Goal: Information Seeking & Learning: Find contact information

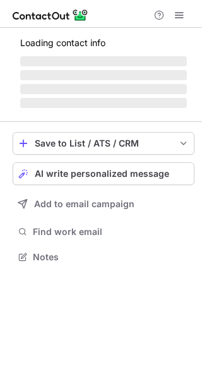
scroll to position [256, 202]
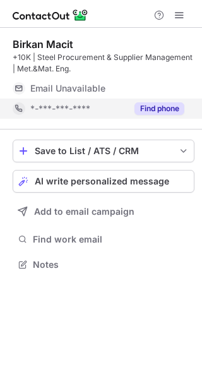
click at [153, 104] on button "Find phone" at bounding box center [159, 108] width 50 height 13
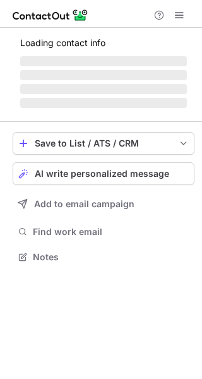
scroll to position [244, 202]
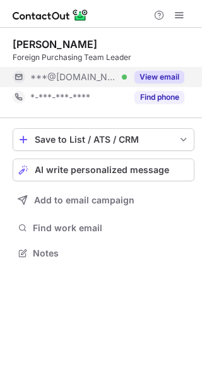
click at [145, 78] on button "View email" at bounding box center [159, 77] width 50 height 13
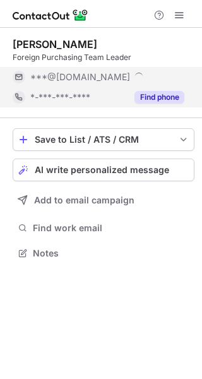
click at [154, 97] on button "Find phone" at bounding box center [159, 97] width 50 height 13
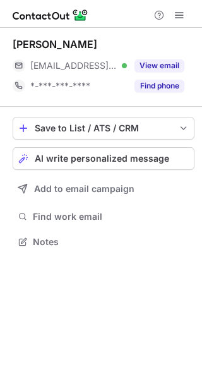
scroll to position [233, 202]
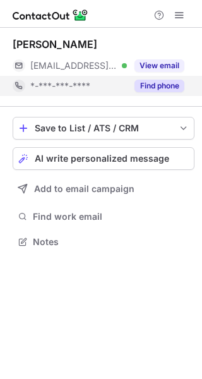
click at [143, 87] on button "Find phone" at bounding box center [159, 86] width 50 height 13
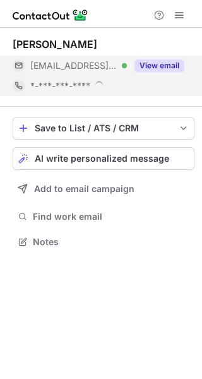
click at [152, 69] on button "View email" at bounding box center [159, 65] width 50 height 13
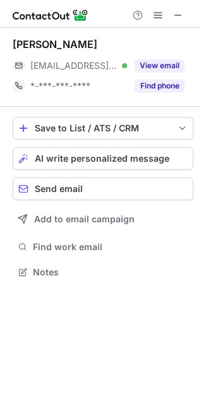
scroll to position [263, 201]
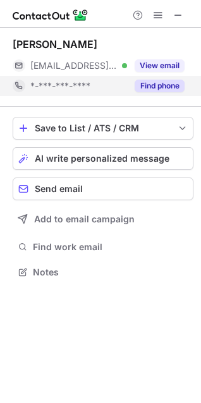
click at [161, 90] on button "Find phone" at bounding box center [159, 86] width 50 height 13
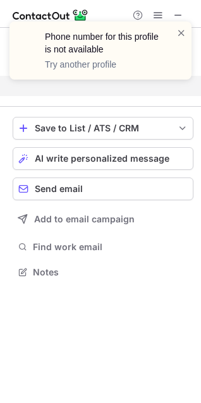
scroll to position [243, 201]
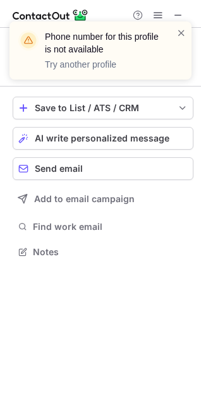
click at [186, 34] on div "Phone number for this profile is not available Try another profile" at bounding box center [100, 50] width 182 height 58
click at [182, 21] on div "Phone number for this profile is not available Try another profile" at bounding box center [100, 50] width 182 height 58
click at [180, 16] on div "Phone number for this profile is not available Try another profile" at bounding box center [100, 55] width 202 height 93
click at [181, 28] on span at bounding box center [181, 33] width 10 height 13
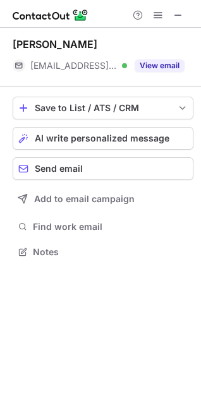
click at [184, 36] on span at bounding box center [181, 33] width 10 height 13
click at [179, 12] on div "Phone number for this profile is not available Try another profile" at bounding box center [100, 55] width 202 height 93
click at [179, 12] on span at bounding box center [178, 15] width 10 height 10
click at [171, 11] on button at bounding box center [177, 15] width 15 height 15
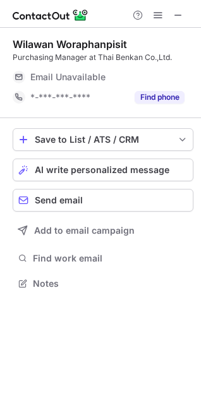
scroll to position [275, 201]
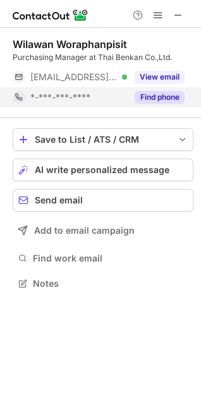
click at [182, 95] on button "Find phone" at bounding box center [159, 97] width 50 height 13
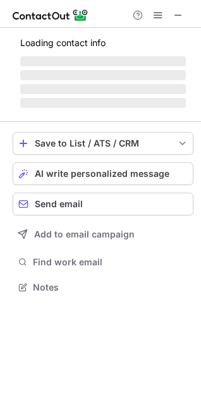
scroll to position [275, 201]
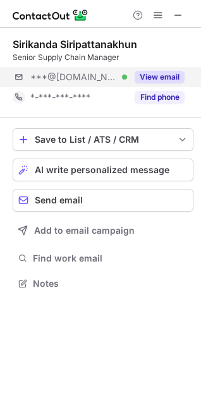
click at [188, 73] on div "***@[DOMAIN_NAME] Verified View email" at bounding box center [103, 77] width 180 height 20
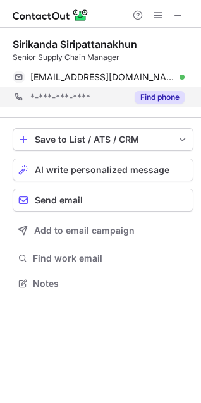
click at [184, 90] on div "*-***-***-**** Find phone" at bounding box center [103, 97] width 180 height 20
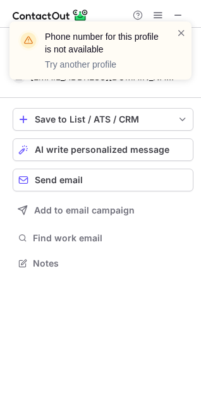
scroll to position [254, 201]
click at [179, 32] on span at bounding box center [181, 33] width 10 height 13
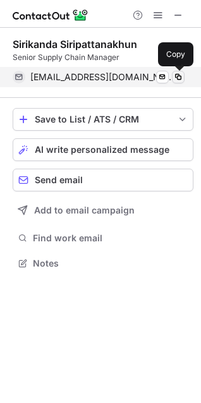
click at [177, 76] on span at bounding box center [178, 77] width 10 height 10
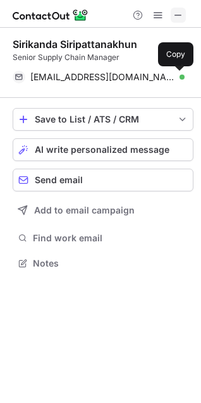
click at [175, 13] on span at bounding box center [178, 15] width 10 height 10
